Goal: Information Seeking & Learning: Learn about a topic

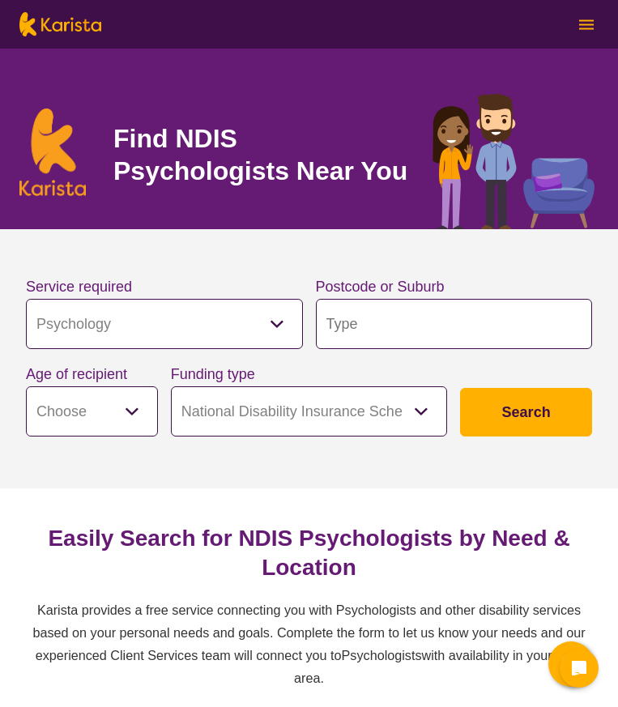
select select "Psychology"
select select "NDIS"
select select "Psychology"
select select "NDIS"
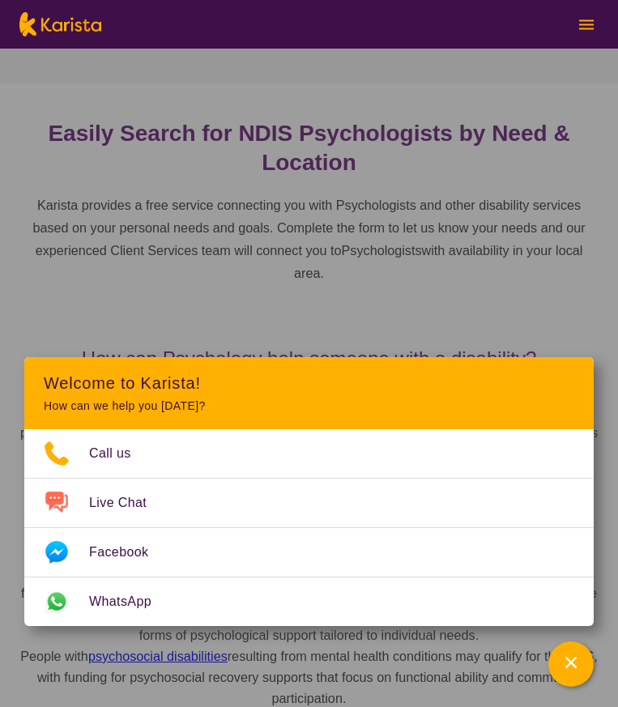
click at [261, 571] on p "The NDIS funds psychological support services to help individuals with disabili…" at bounding box center [308, 592] width 579 height 105
click at [571, 661] on icon "Channel Menu" at bounding box center [571, 662] width 16 height 16
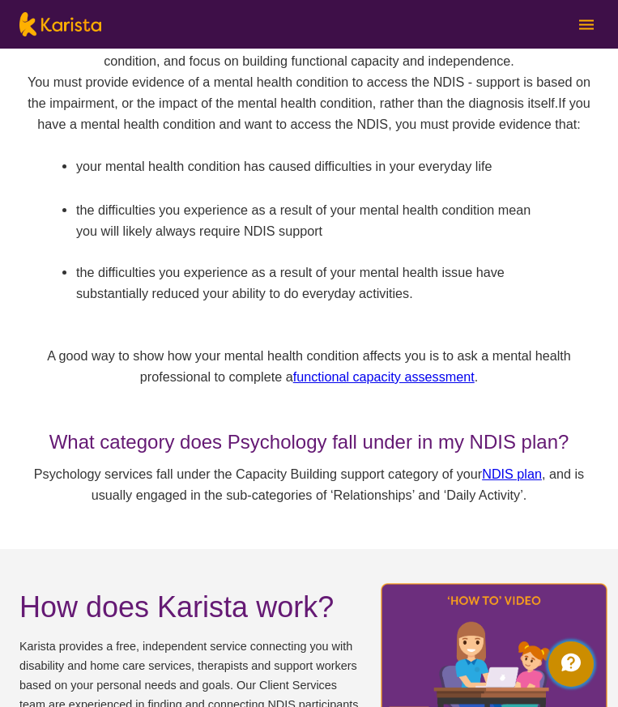
scroll to position [1133, 0]
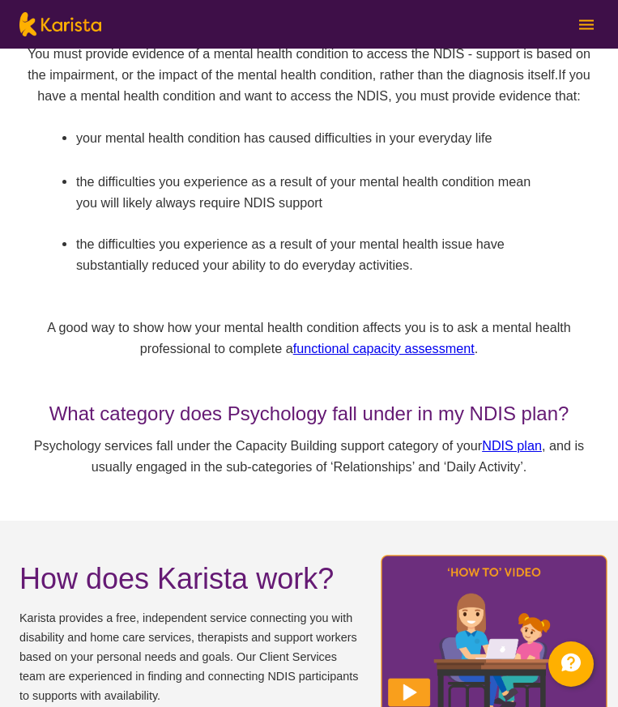
click at [387, 343] on link "functional capacity assessment" at bounding box center [383, 348] width 181 height 15
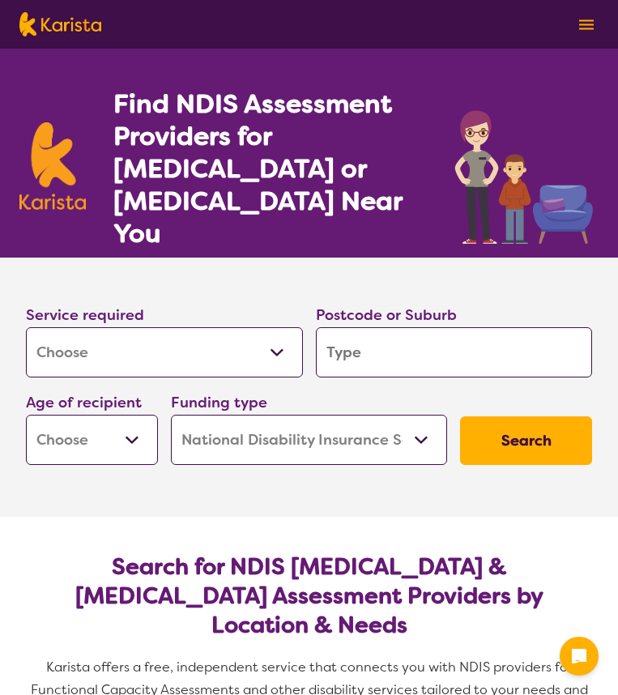
select select "Assessment ([MEDICAL_DATA] or [MEDICAL_DATA])"
select select "NDIS"
select select "Assessment ([MEDICAL_DATA] or [MEDICAL_DATA])"
select select "NDIS"
click at [267, 329] on select "Allied Health Assistant Assessment ([MEDICAL_DATA] or [MEDICAL_DATA]) Behaviour…" at bounding box center [164, 352] width 277 height 50
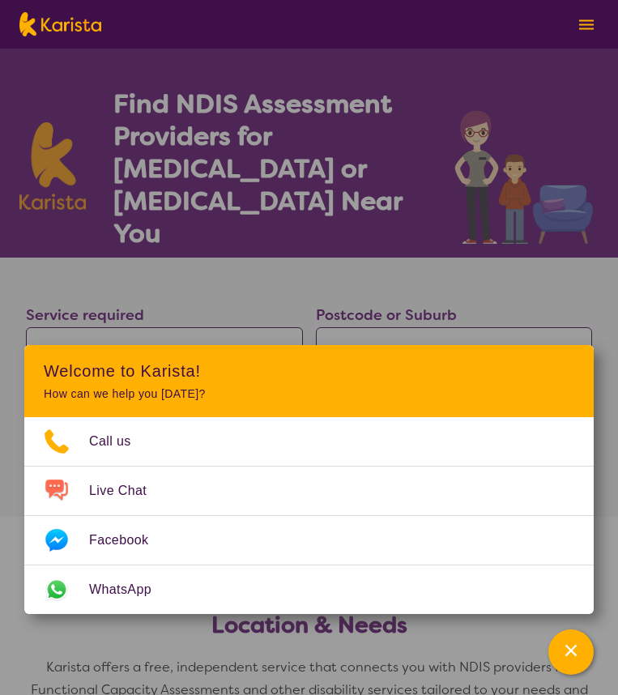
click at [104, 457] on section "Service required Allied Health Assistant Assessment ([MEDICAL_DATA] or [MEDICAL…" at bounding box center [309, 386] width 618 height 259
click at [128, 415] on select "Early Childhood - 0 to 9 Child - 10 to 11 Adolescent - 12 to 17 Adult - 18 to 6…" at bounding box center [92, 440] width 132 height 50
click at [209, 451] on section "Service required Allied Health Assistant Assessment ([MEDICAL_DATA] or [MEDICAL…" at bounding box center [309, 386] width 618 height 259
click at [570, 651] on icon "Channel Menu" at bounding box center [570, 649] width 11 height 11
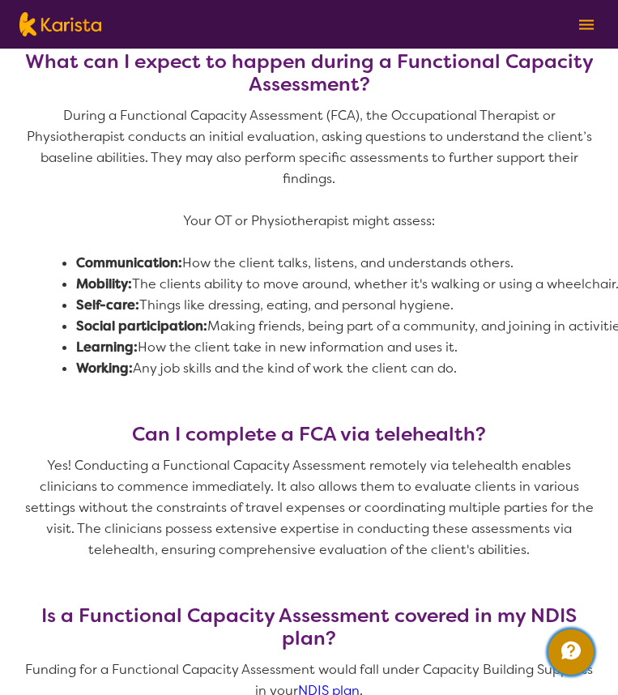
scroll to position [1052, 0]
